Goal: Subscribe to service/newsletter

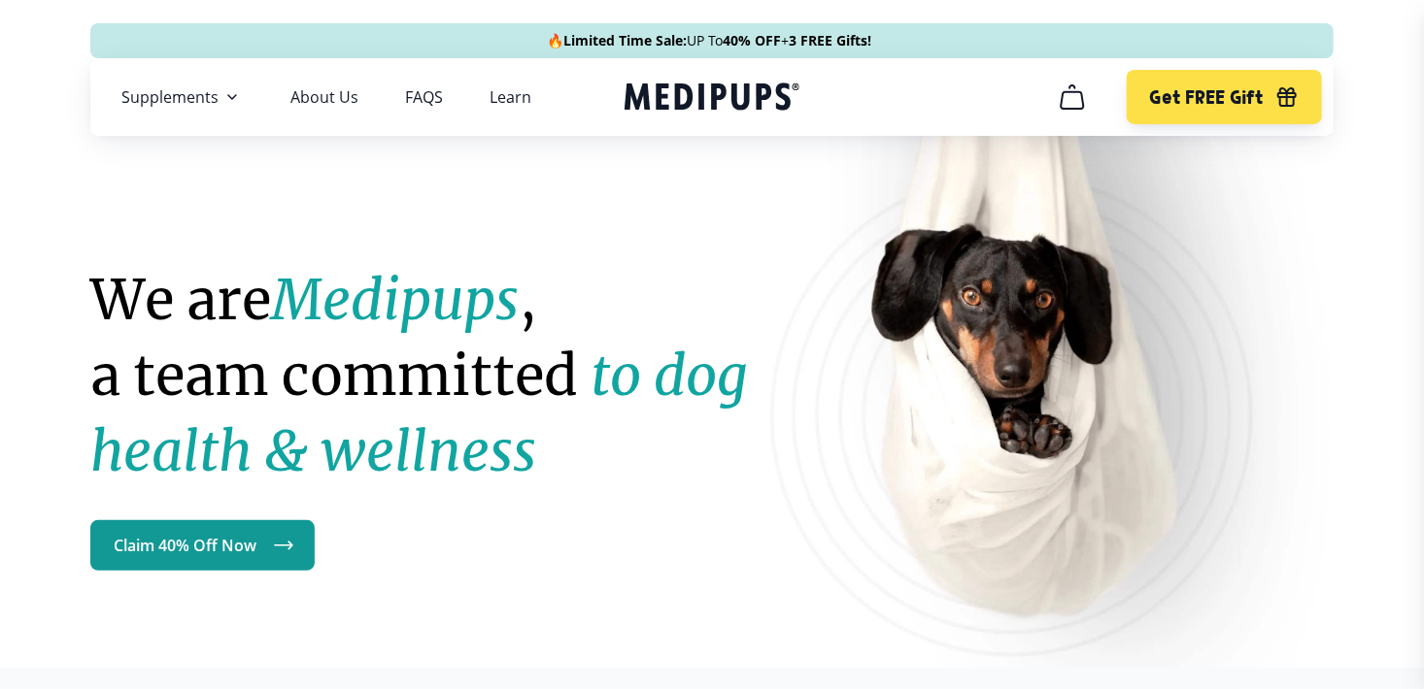
click at [1079, 110] on icon "cart" at bounding box center [1071, 97] width 31 height 31
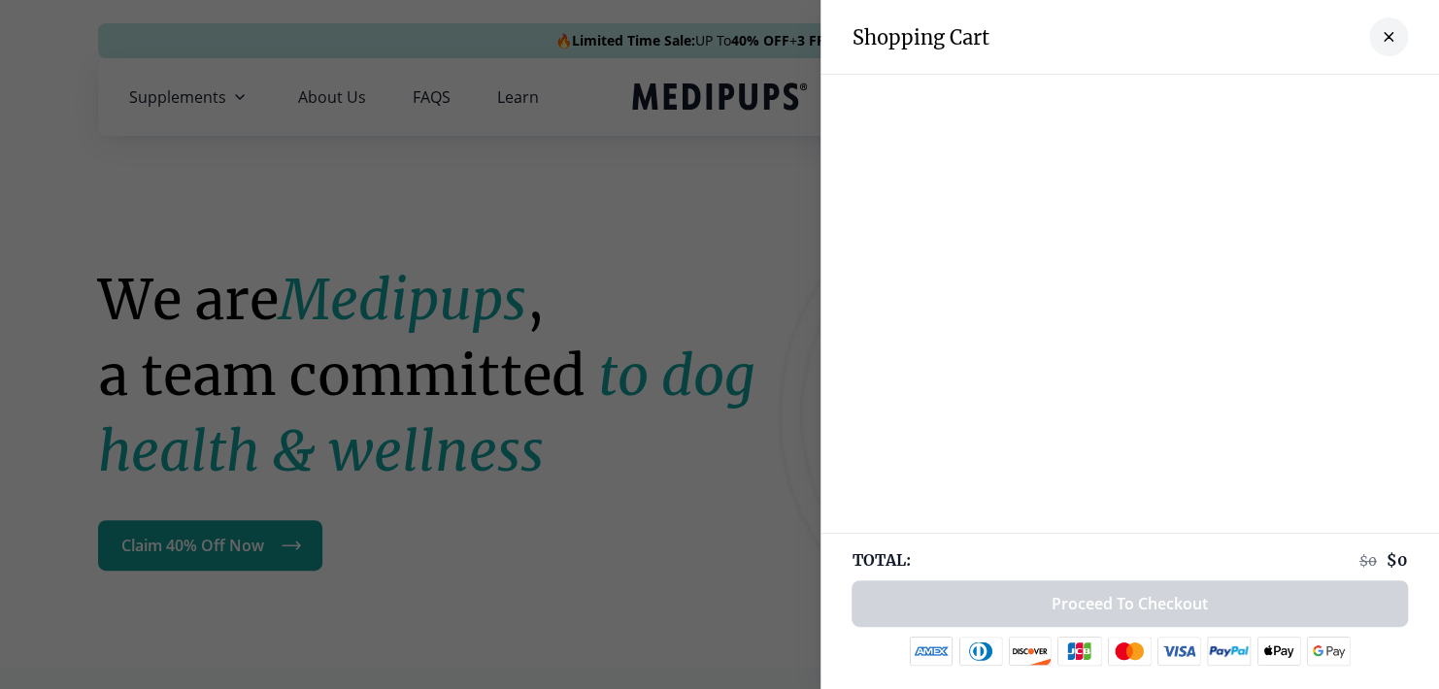
click at [367, 215] on div at bounding box center [719, 344] width 1439 height 689
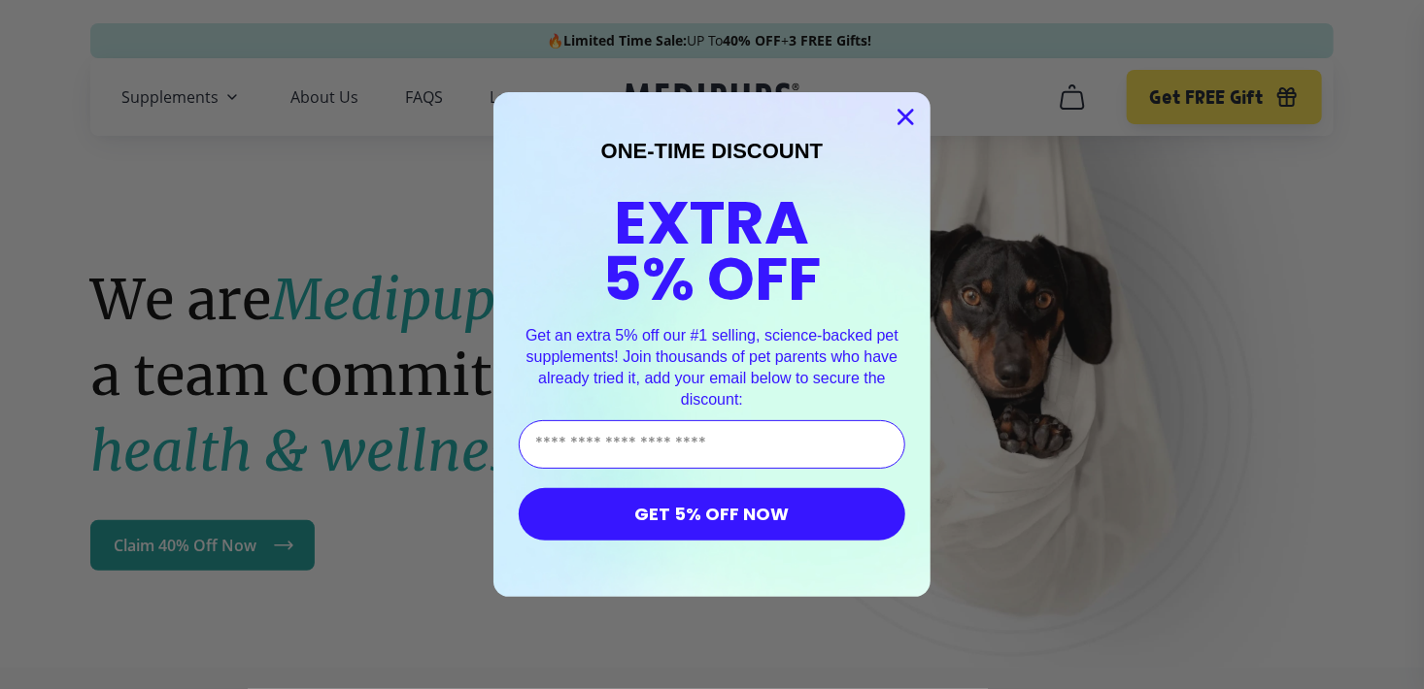
click at [912, 106] on circle "Close dialog" at bounding box center [905, 117] width 32 height 32
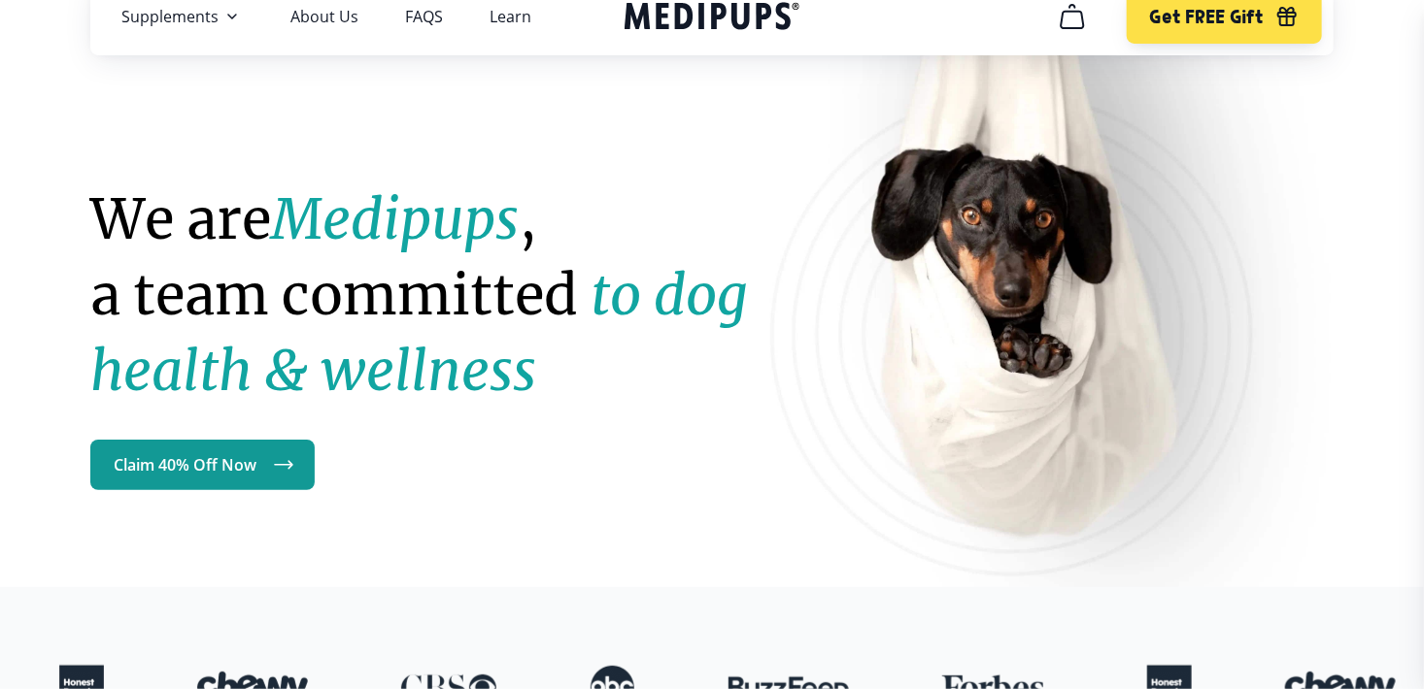
scroll to position [79, 0]
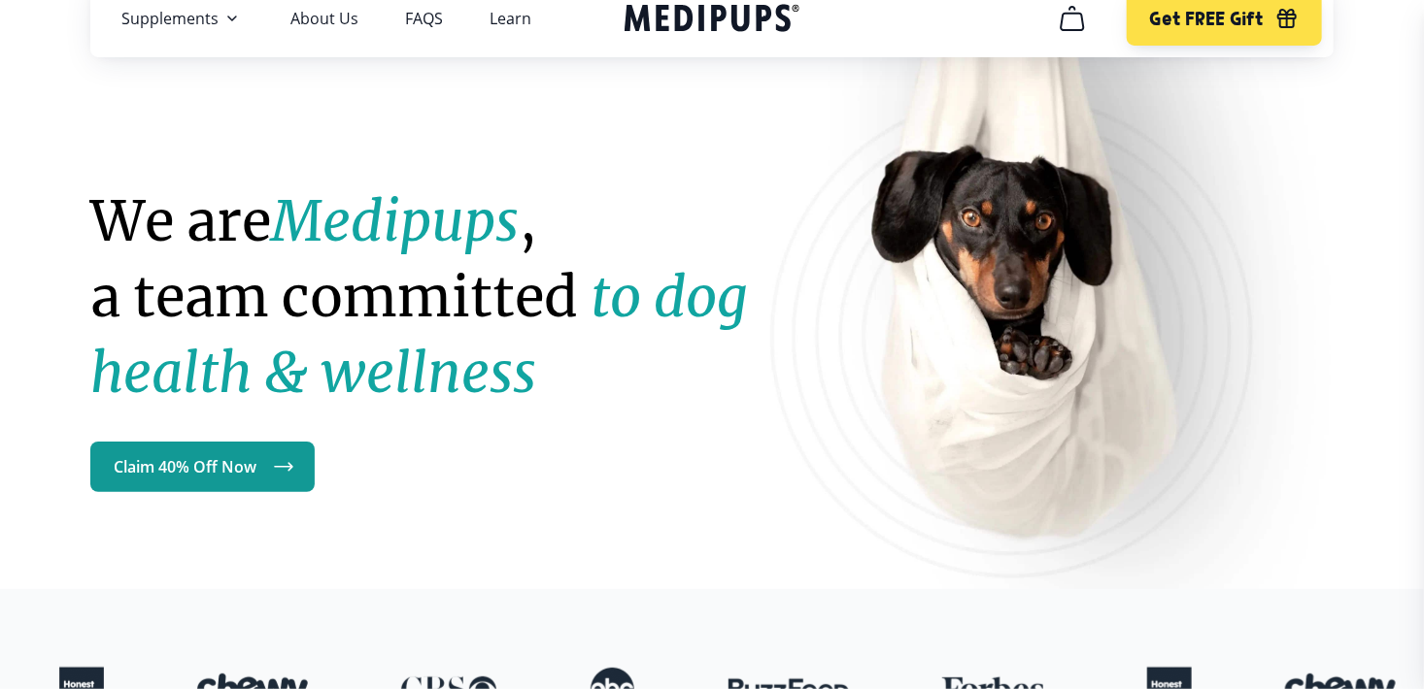
click at [1063, 379] on img at bounding box center [1061, 307] width 583 height 712
click at [189, 24] on span "Supplements" at bounding box center [169, 18] width 97 height 19
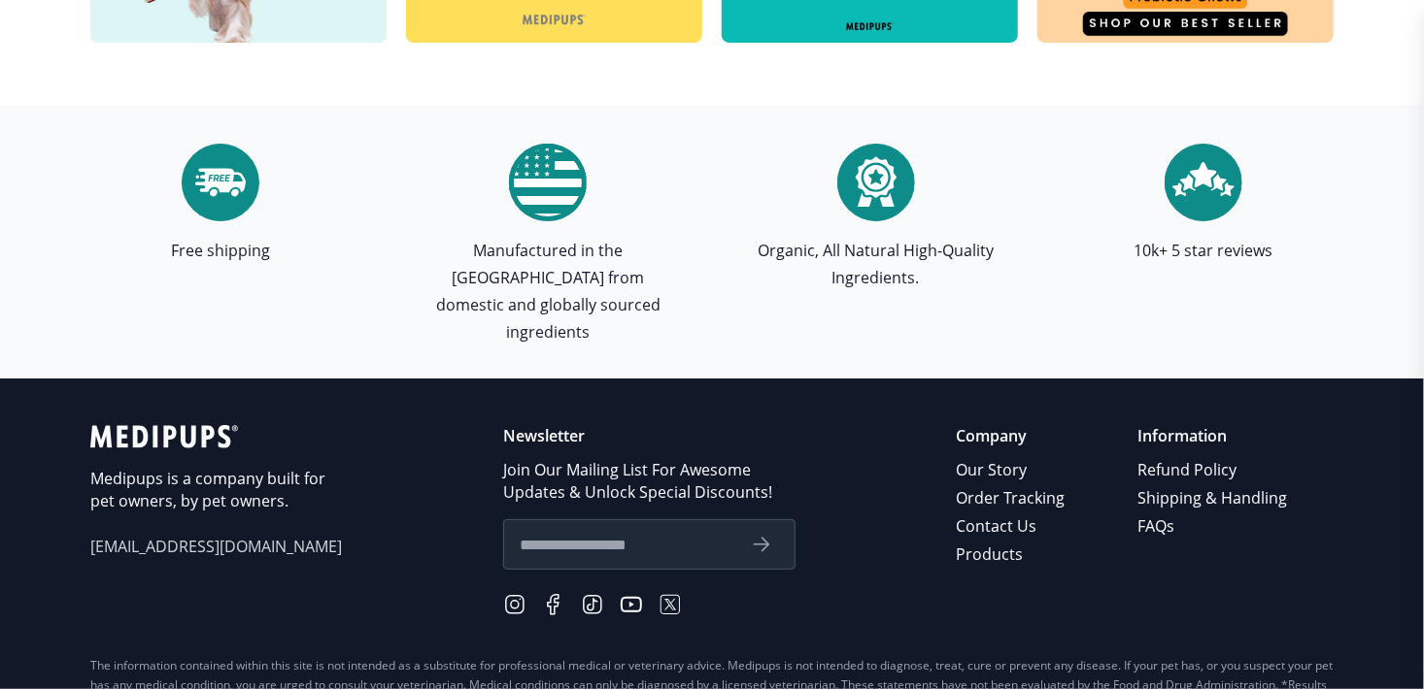
scroll to position [5671, 0]
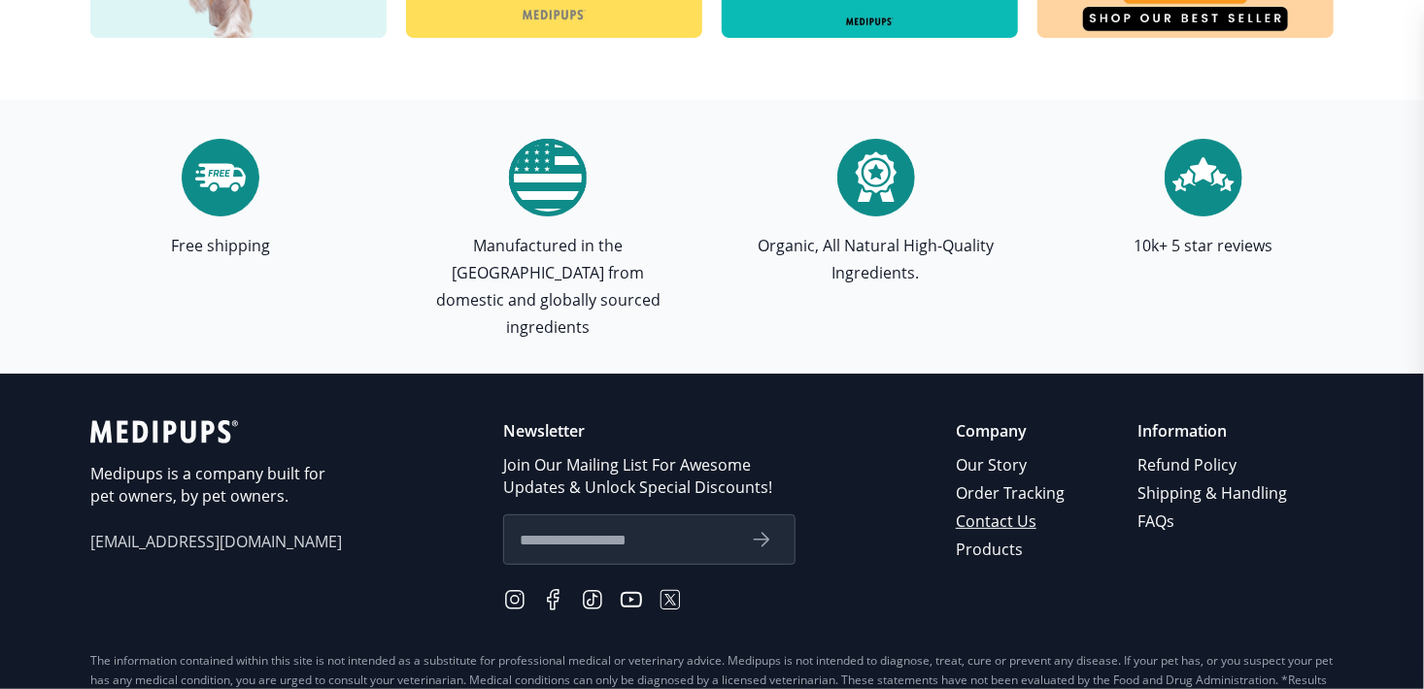
click at [1029, 508] on link "Contact Us" at bounding box center [1011, 522] width 112 height 28
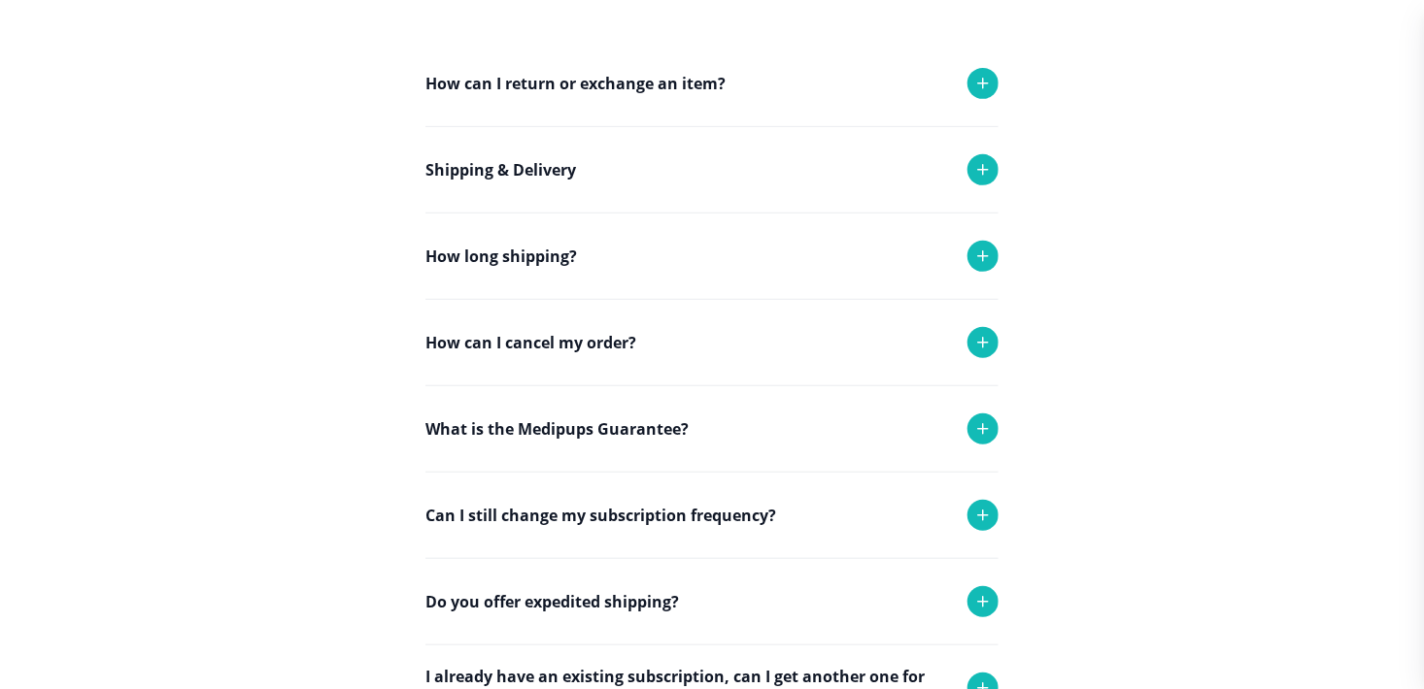
scroll to position [370, 0]
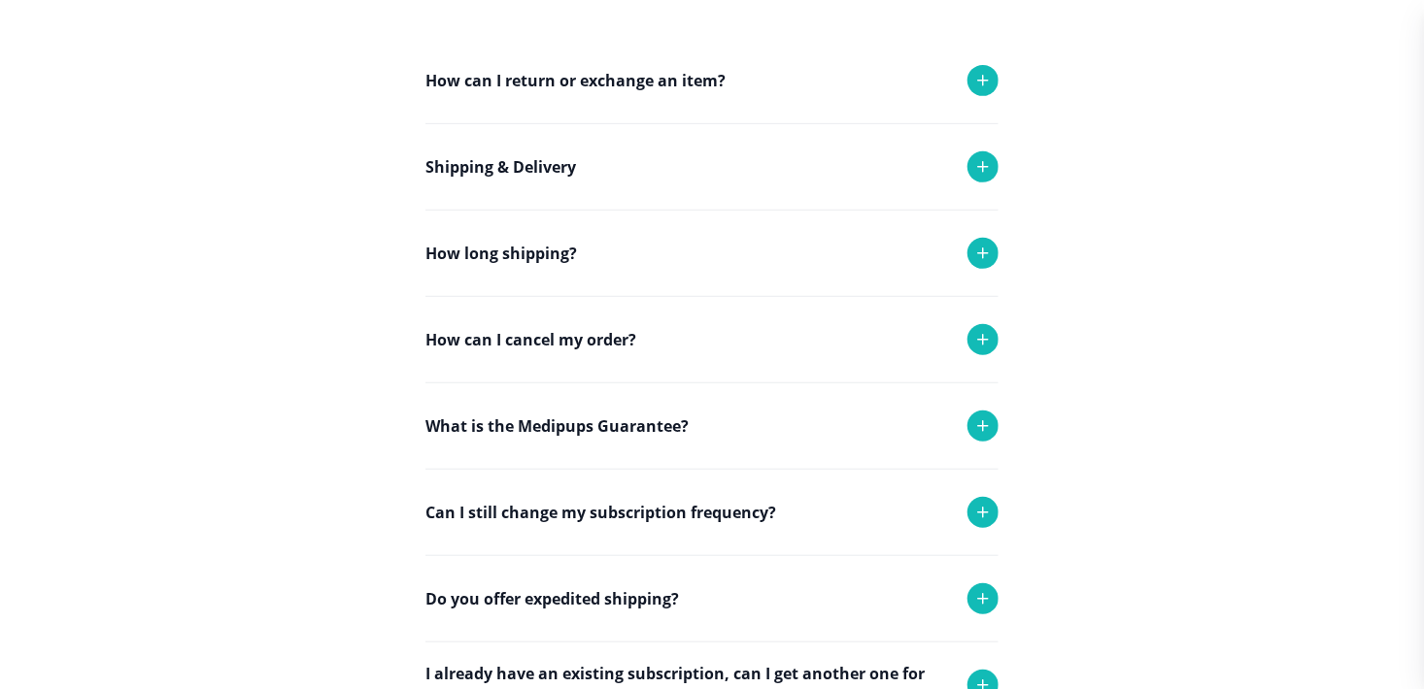
click at [991, 512] on icon at bounding box center [982, 512] width 23 height 23
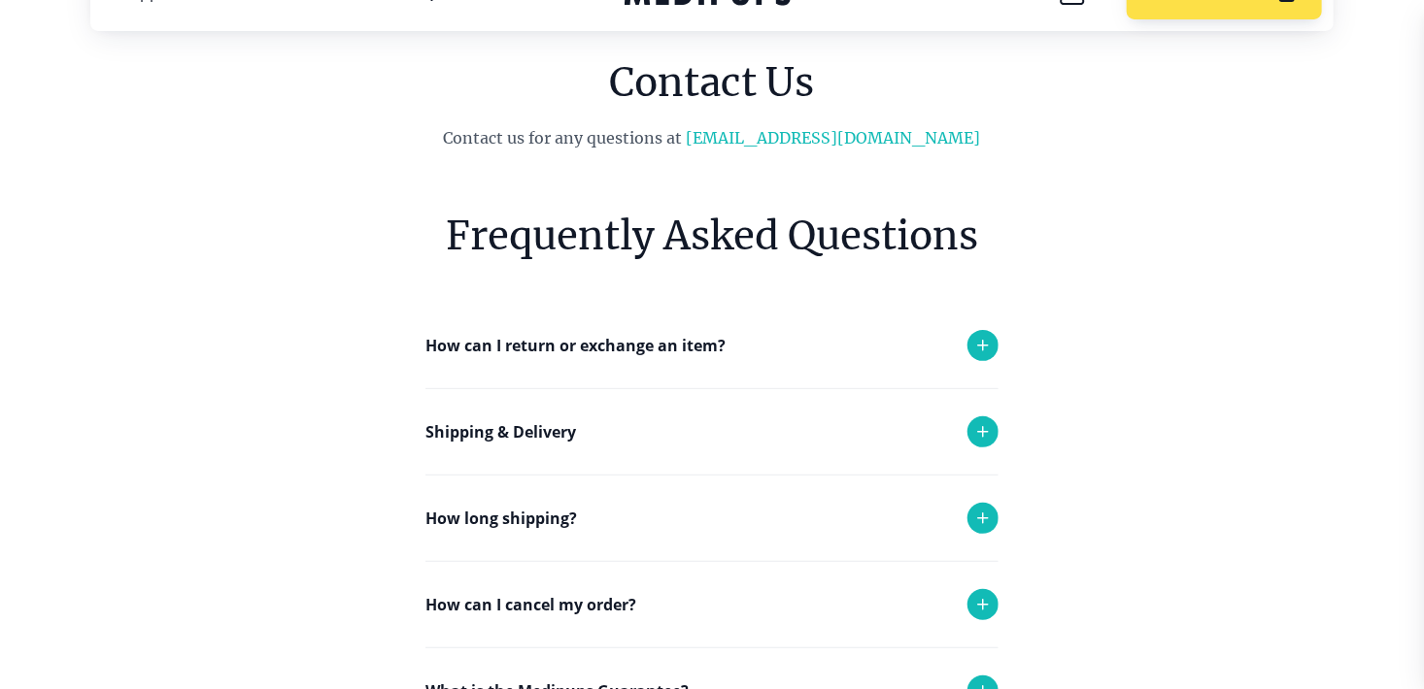
scroll to position [0, 0]
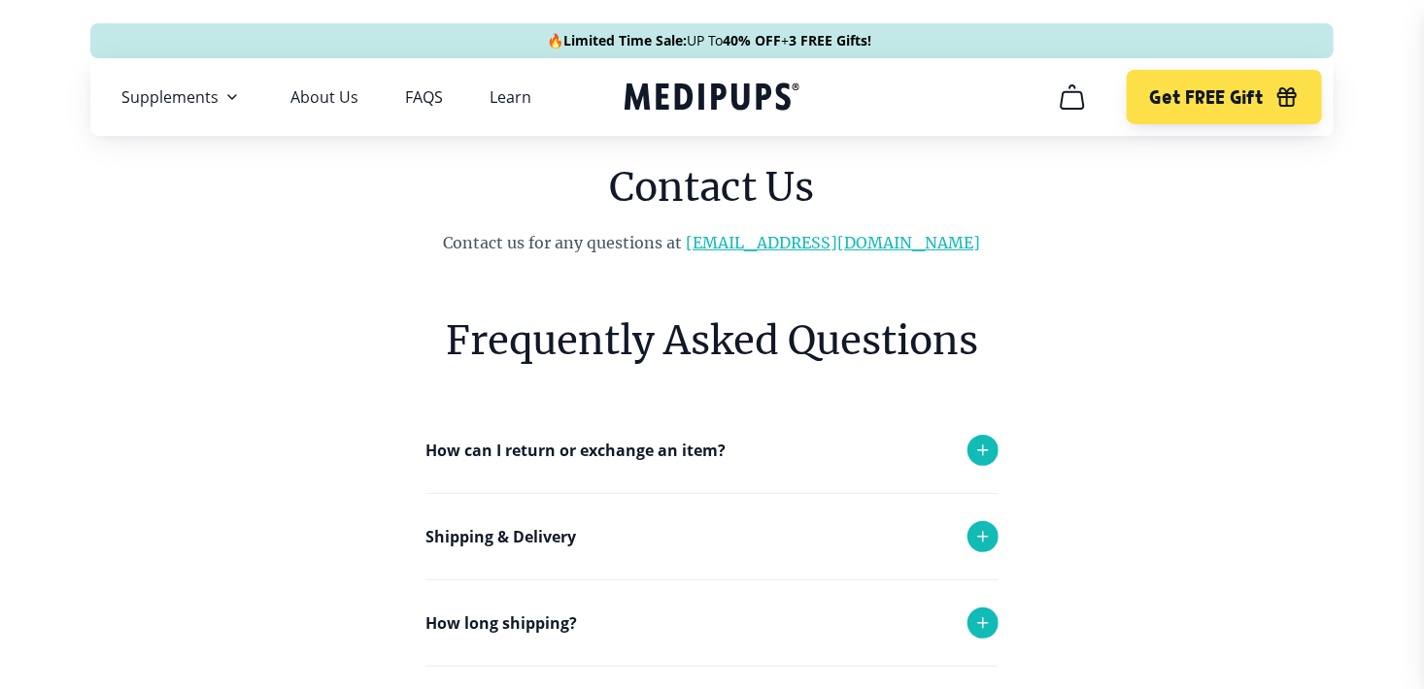
click at [870, 246] on link "[EMAIL_ADDRESS][DOMAIN_NAME]" at bounding box center [834, 242] width 294 height 19
click at [1068, 105] on icon "cart" at bounding box center [1071, 97] width 31 height 31
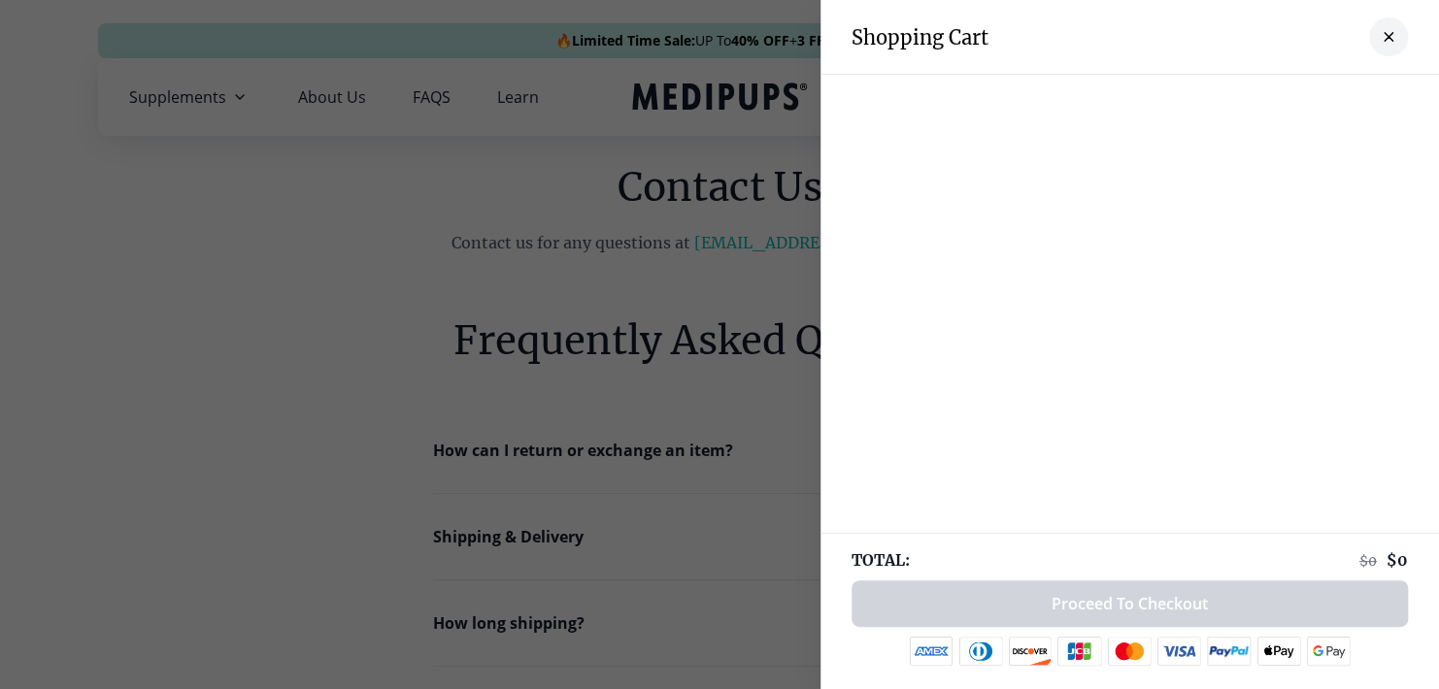
click at [1376, 21] on button "close-cart" at bounding box center [1388, 36] width 39 height 39
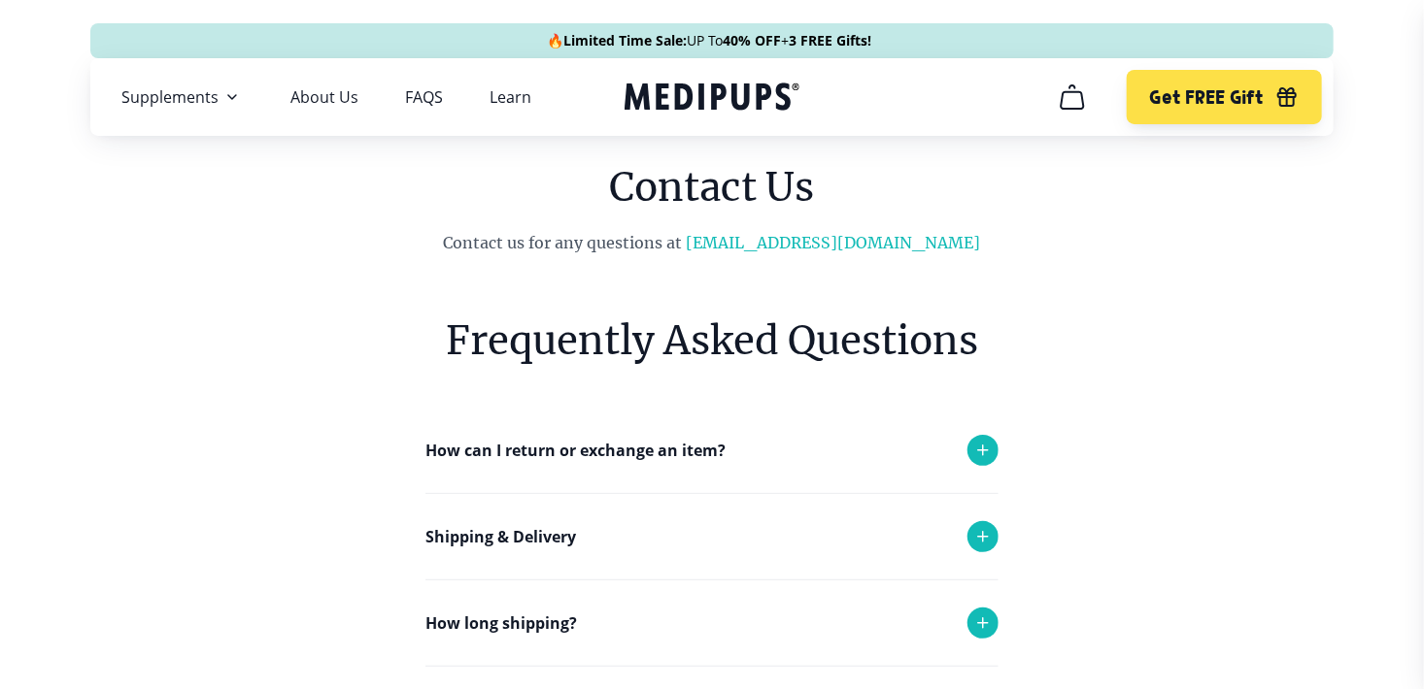
click at [190, 87] on span "Supplements" at bounding box center [169, 96] width 97 height 19
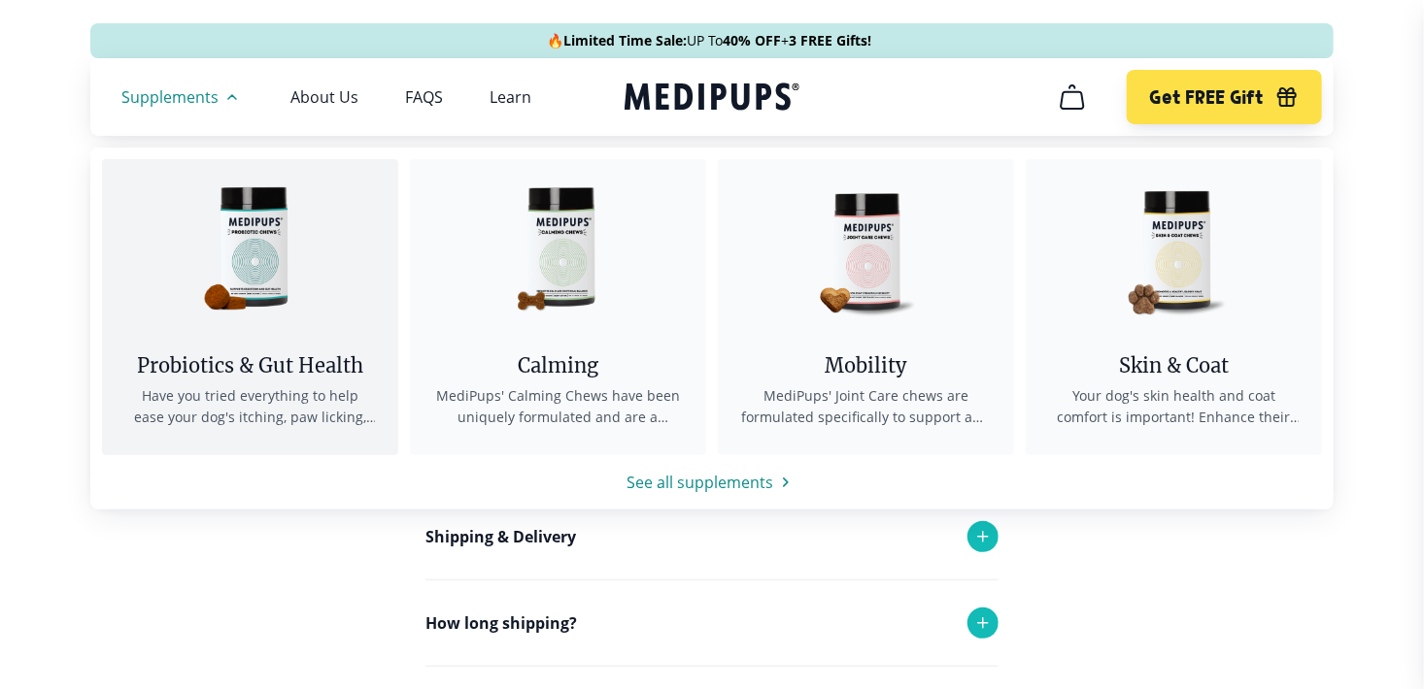
click at [260, 250] on img at bounding box center [250, 246] width 175 height 175
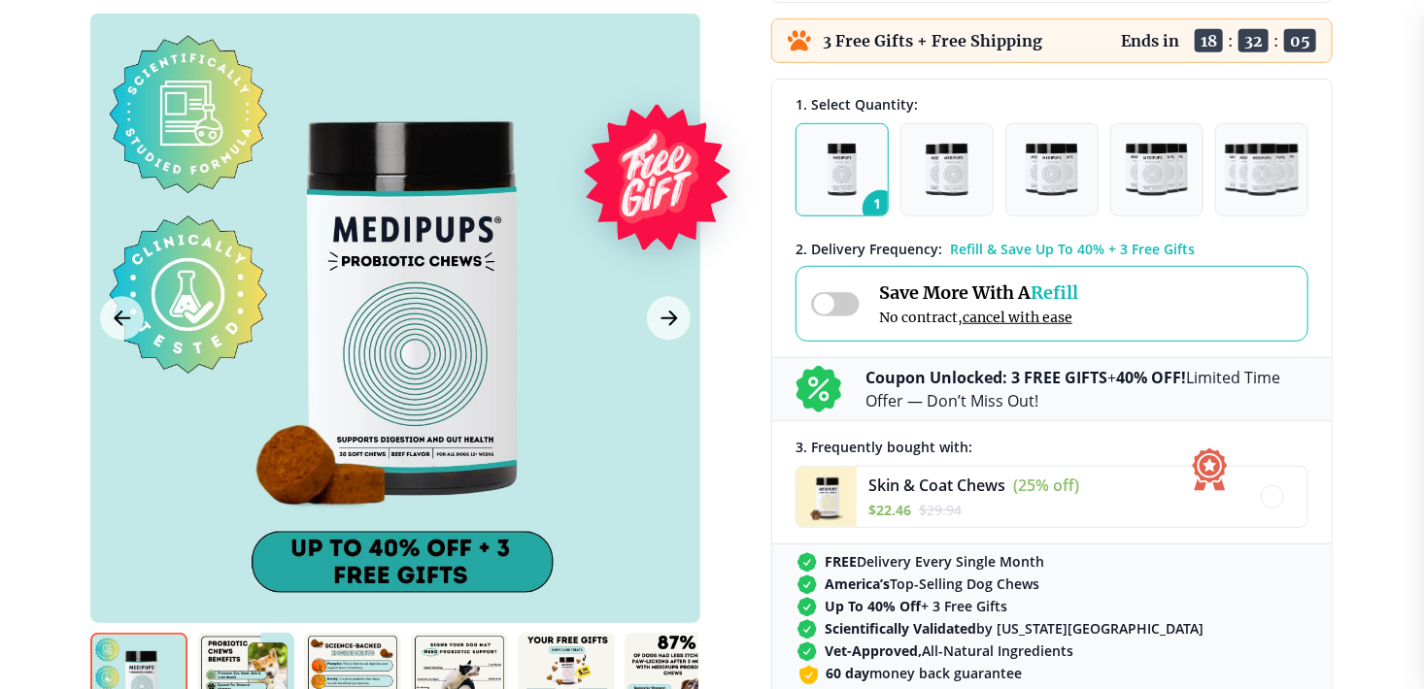
scroll to position [477, 0]
click at [1156, 175] on img "button" at bounding box center [1155, 169] width 61 height 52
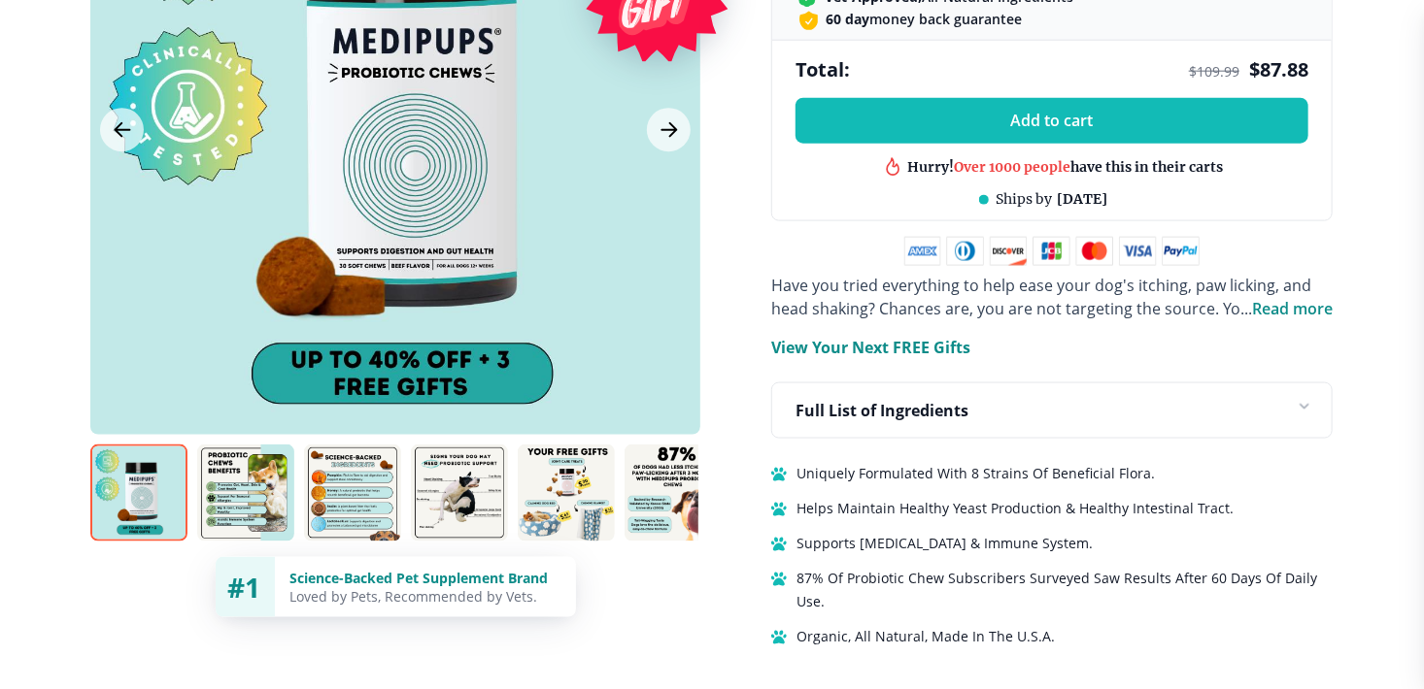
scroll to position [1155, 0]
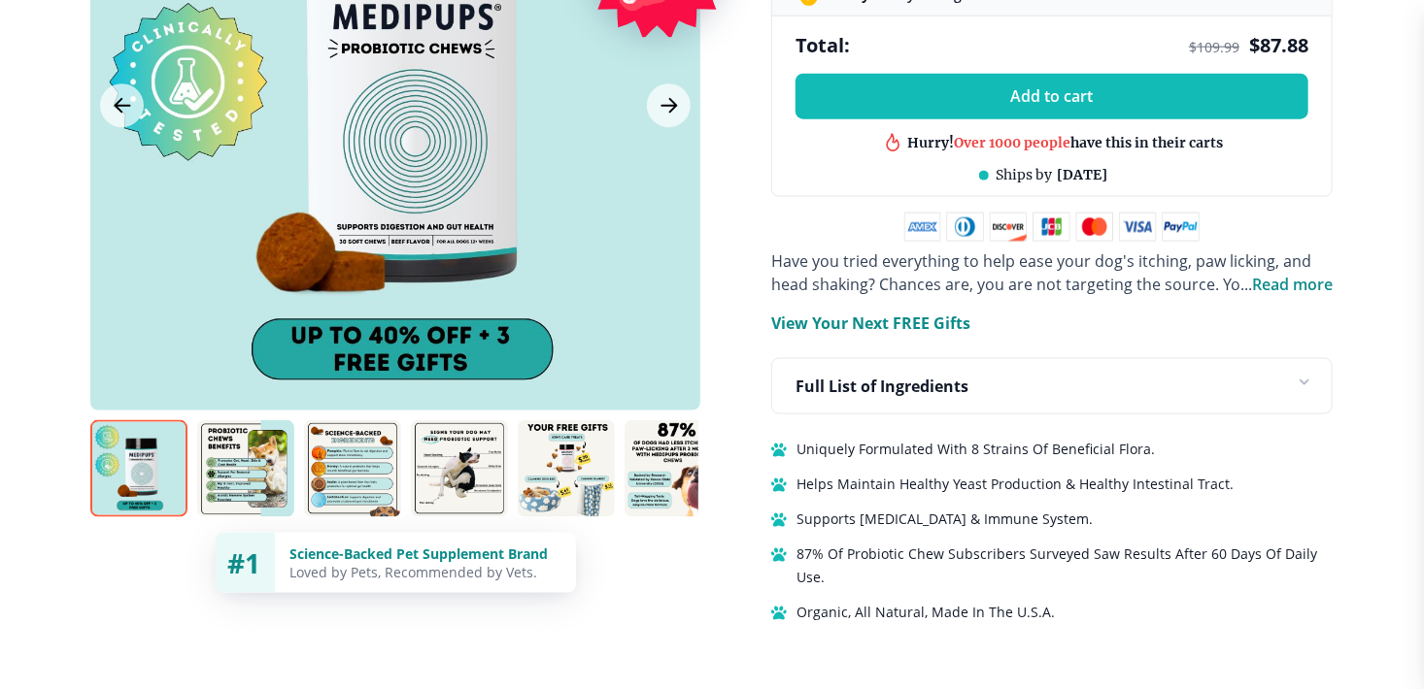
click at [1296, 382] on icon at bounding box center [1300, 386] width 31 height 31
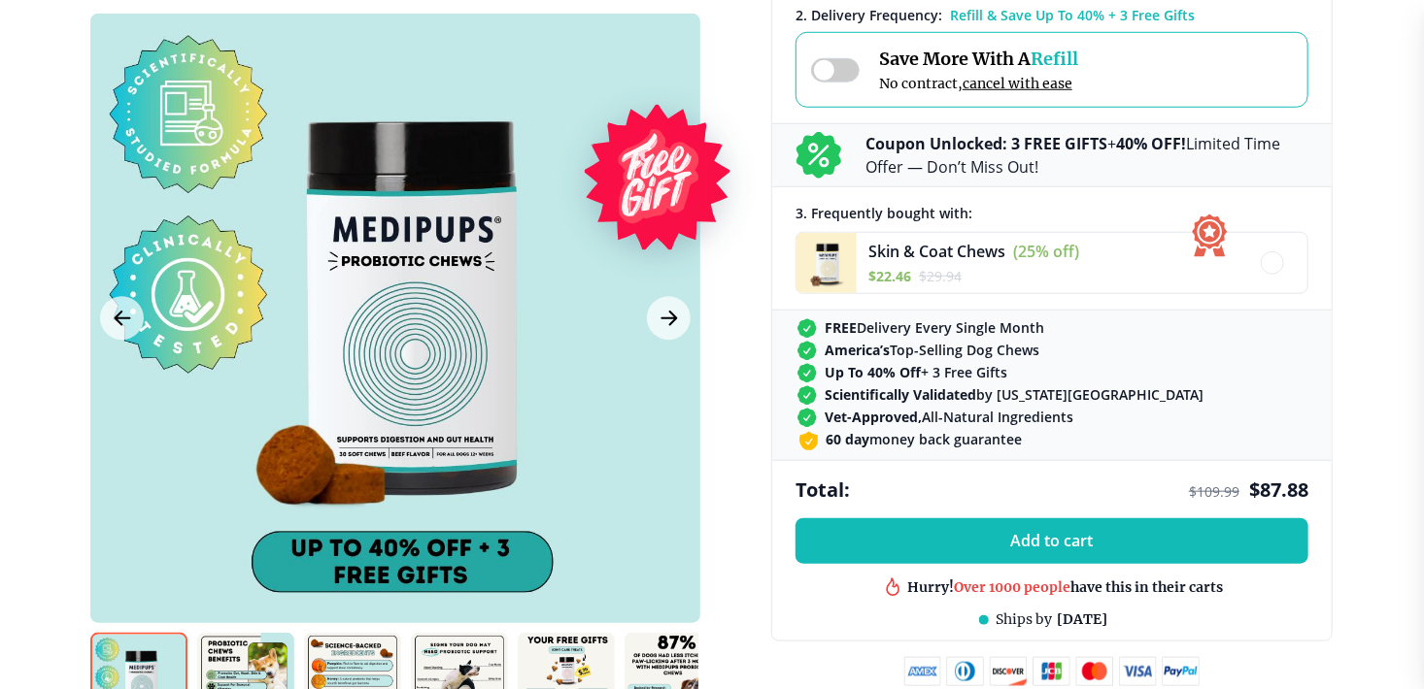
scroll to position [718, 0]
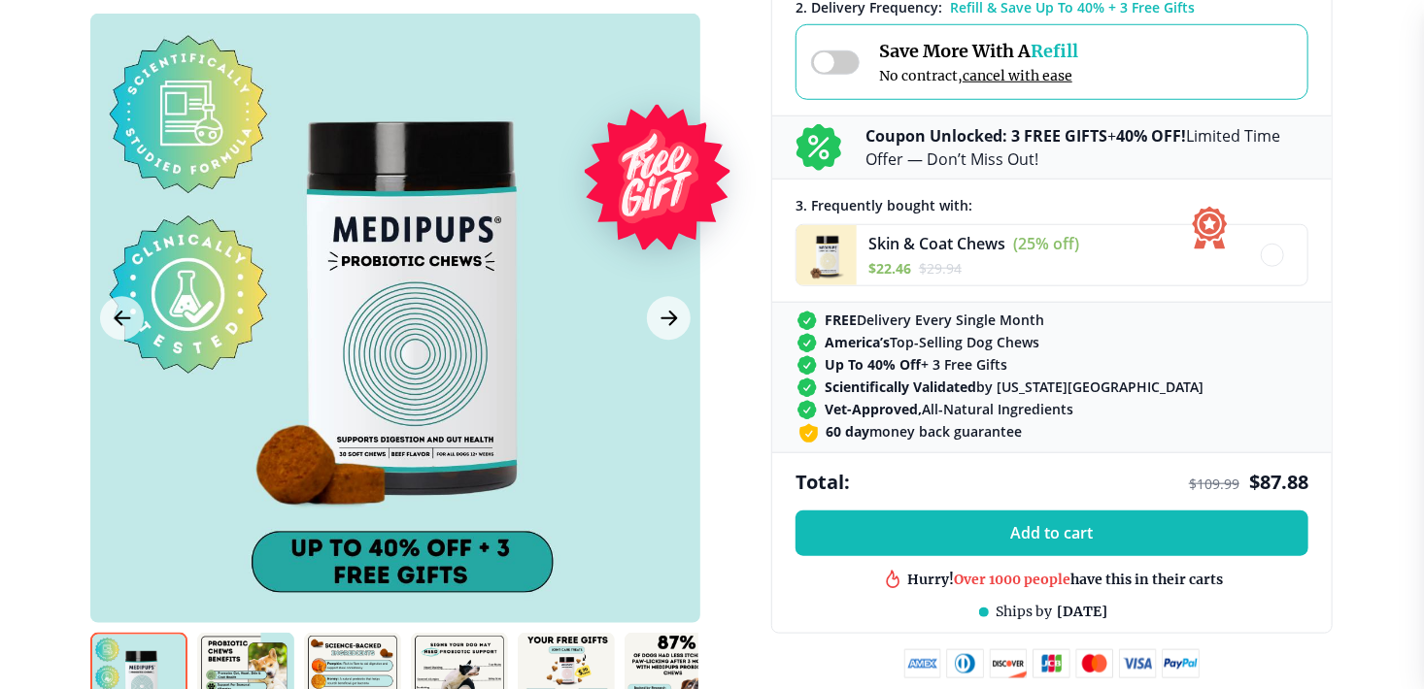
click at [658, 320] on icon "Next Image" at bounding box center [668, 319] width 23 height 24
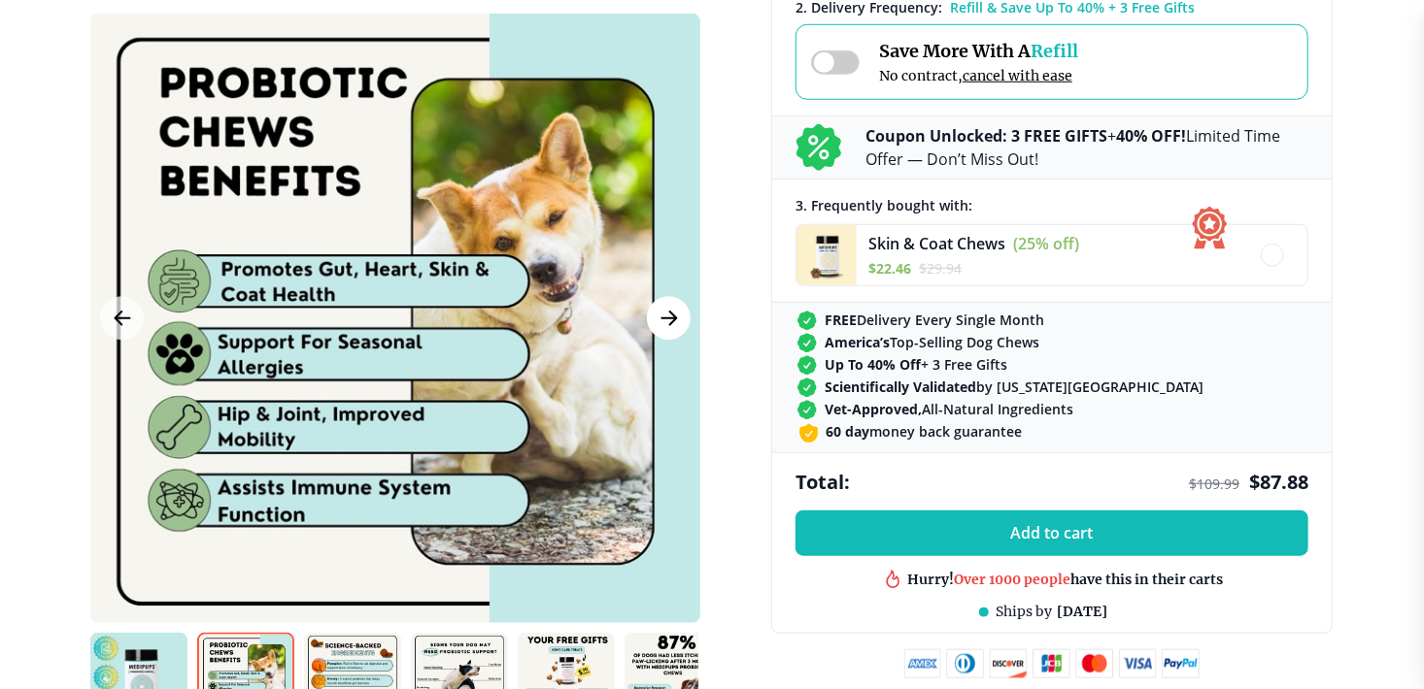
click at [671, 318] on icon "Next Image" at bounding box center [668, 319] width 15 height 14
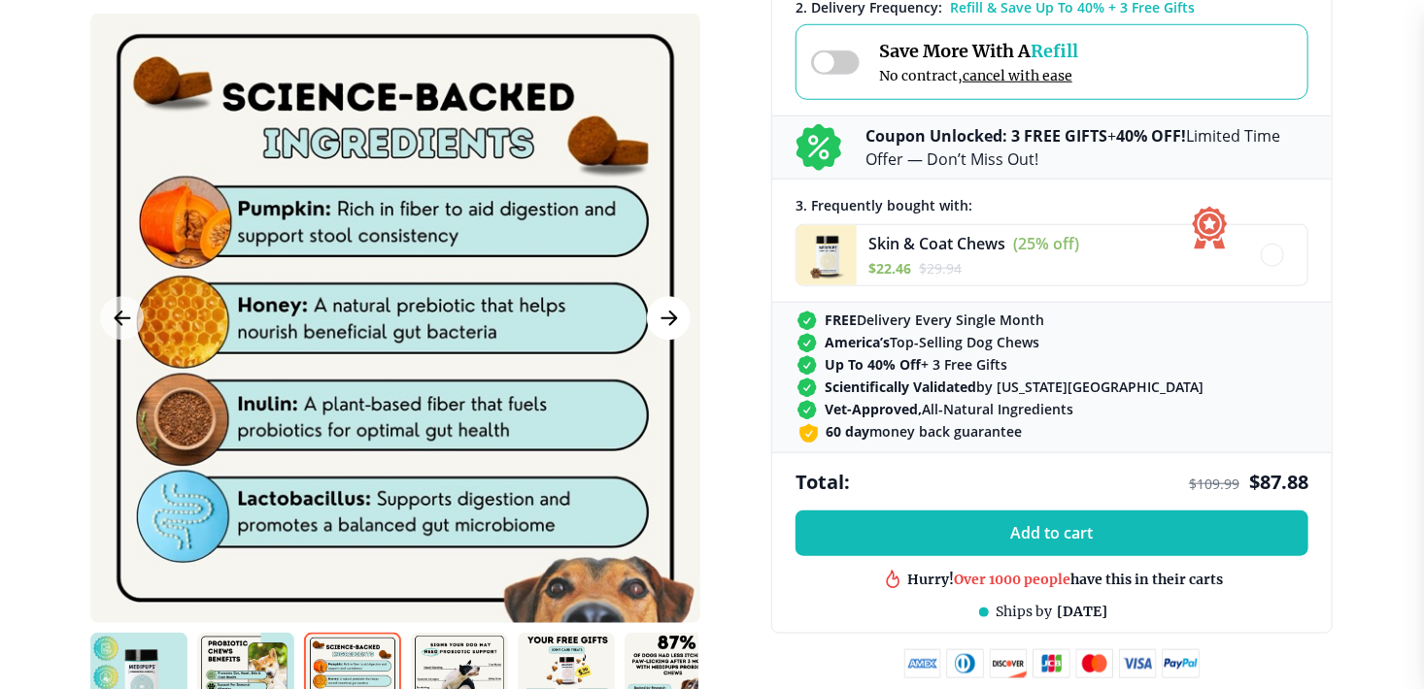
click at [675, 328] on icon "Next Image" at bounding box center [668, 319] width 23 height 24
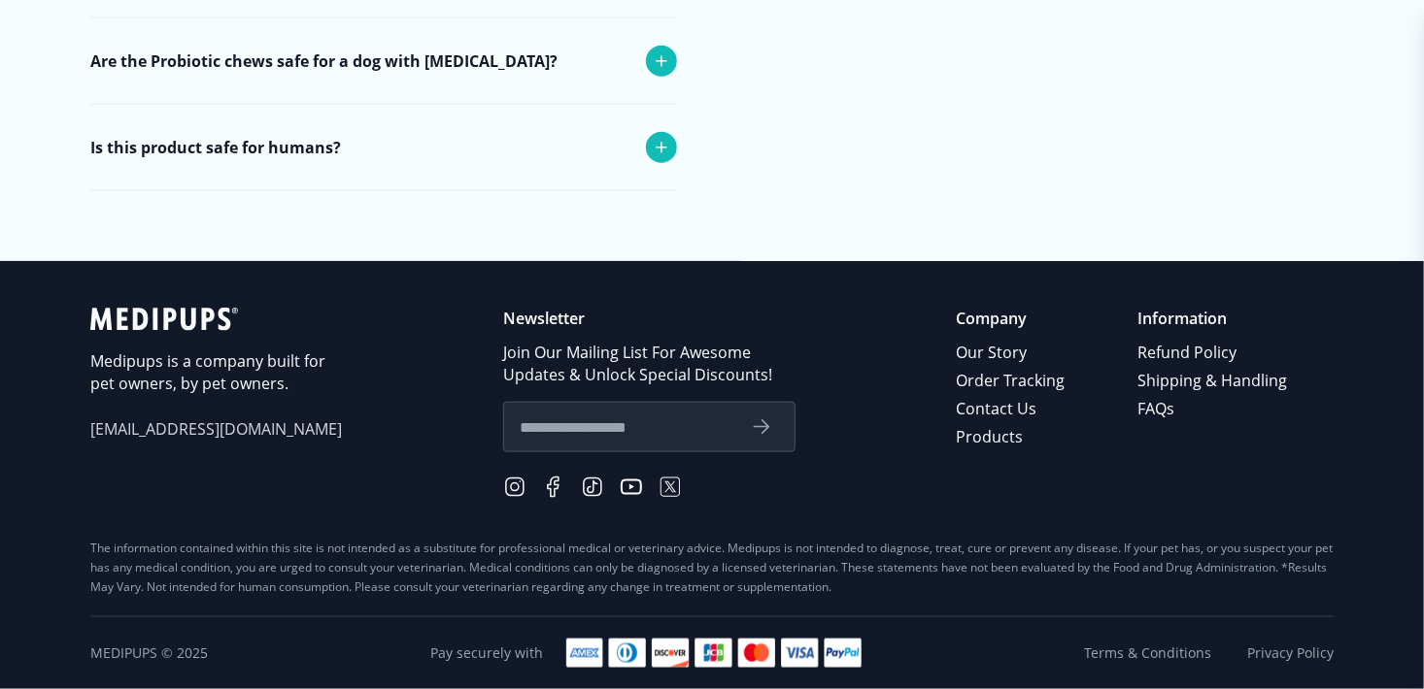
scroll to position [8326, 0]
click at [1015, 423] on link "Contact Us" at bounding box center [1011, 409] width 112 height 28
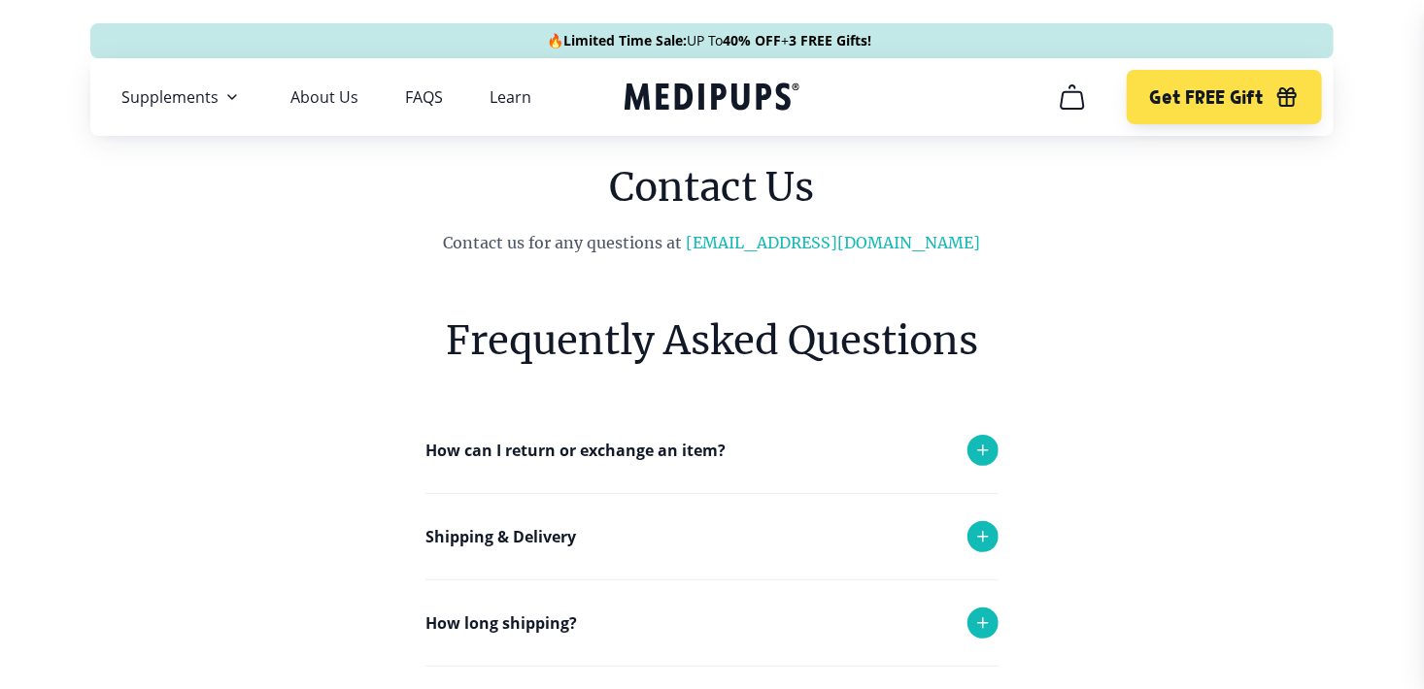
click at [857, 234] on link "[EMAIL_ADDRESS][DOMAIN_NAME]" at bounding box center [834, 242] width 294 height 19
click at [859, 240] on link "[EMAIL_ADDRESS][DOMAIN_NAME]" at bounding box center [834, 242] width 294 height 19
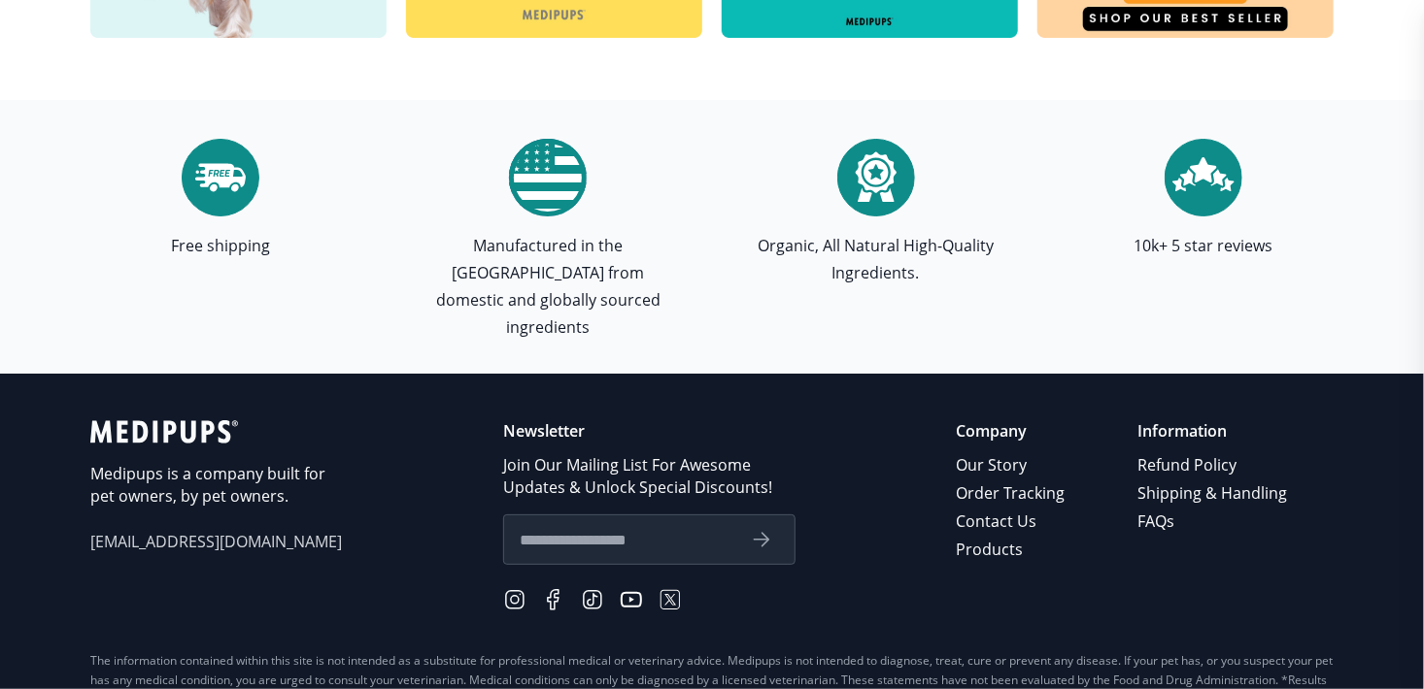
click at [734, 527] on input "text" at bounding box center [626, 539] width 215 height 25
type input "**********"
click at [761, 528] on icon "submit" at bounding box center [761, 539] width 23 height 23
click at [210, 531] on span "[EMAIL_ADDRESS][DOMAIN_NAME]" at bounding box center [216, 542] width 252 height 22
click at [213, 531] on span "[EMAIL_ADDRESS][DOMAIN_NAME]" at bounding box center [216, 542] width 252 height 22
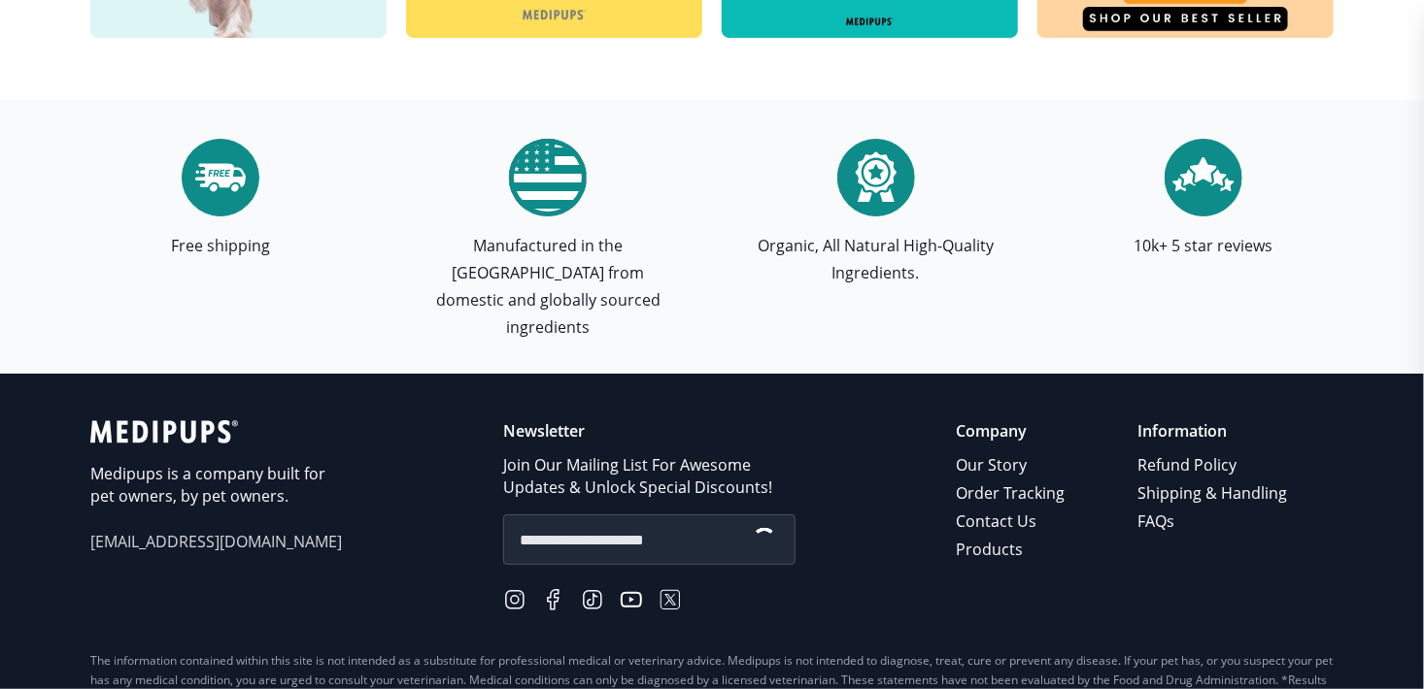
click at [211, 531] on span "[EMAIL_ADDRESS][DOMAIN_NAME]" at bounding box center [216, 542] width 252 height 22
click at [760, 528] on div "submit" at bounding box center [763, 539] width 23 height 23
